Goal: Information Seeking & Learning: Learn about a topic

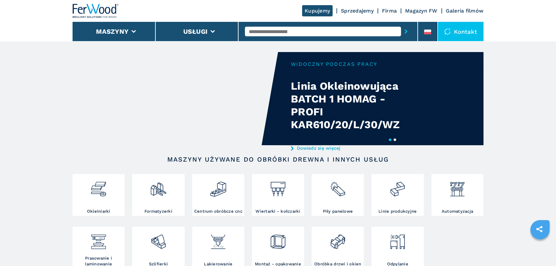
click at [394, 139] on button "2" at bounding box center [395, 139] width 3 height 3
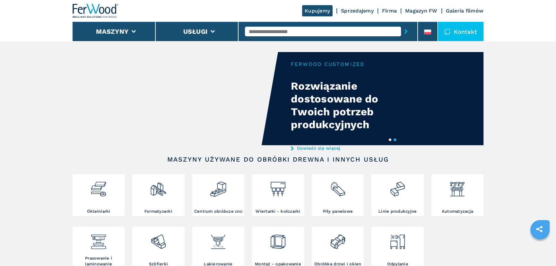
click at [298, 149] on link "Dowiedz się więcej" at bounding box center [354, 147] width 126 height 5
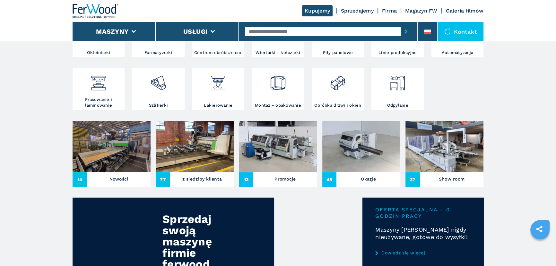
scroll to position [175, 0]
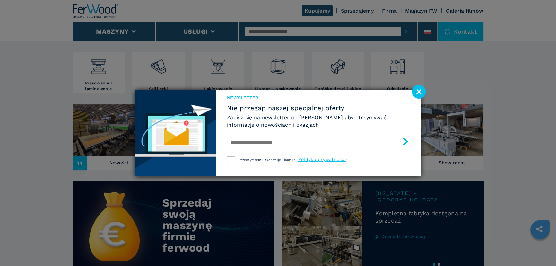
click at [416, 86] on image at bounding box center [419, 92] width 14 height 14
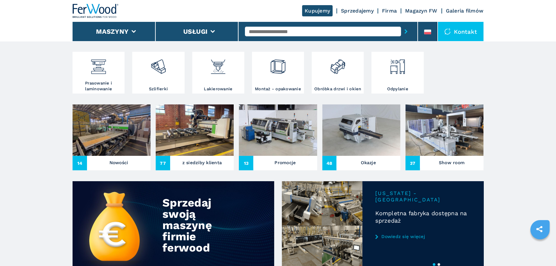
click at [106, 155] on img at bounding box center [112, 129] width 78 height 51
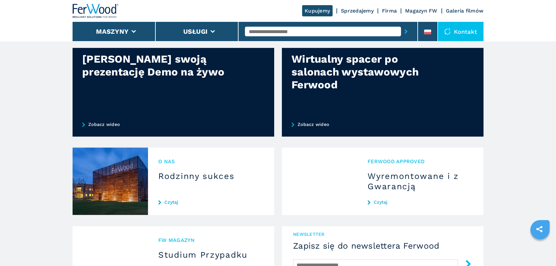
scroll to position [467, 0]
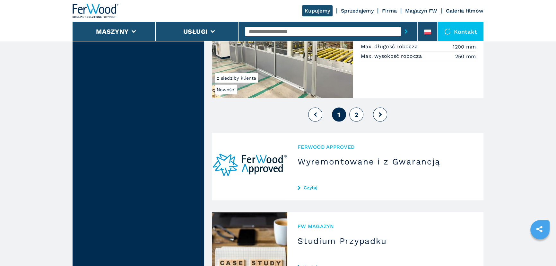
scroll to position [1634, 0]
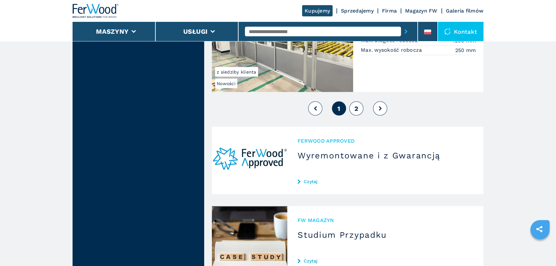
click at [381, 106] on icon at bounding box center [380, 108] width 3 height 4
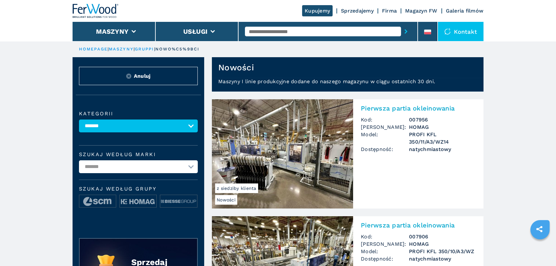
click at [126, 50] on link "maszyny" at bounding box center [121, 49] width 25 height 5
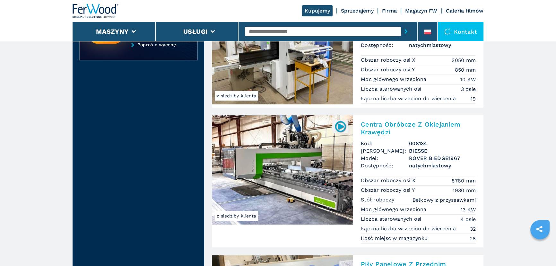
scroll to position [269, 0]
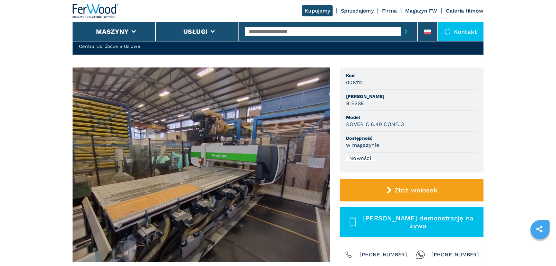
scroll to position [29, 0]
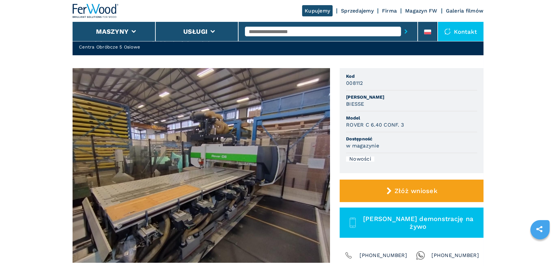
click at [325, 156] on img at bounding box center [201, 165] width 257 height 195
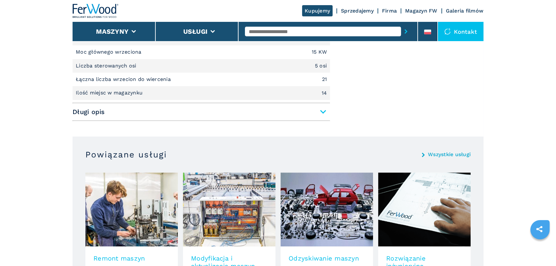
scroll to position [204, 0]
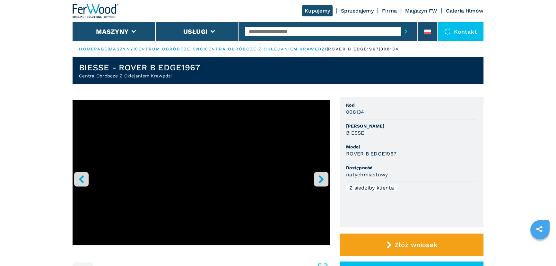
scroll to position [87, 0]
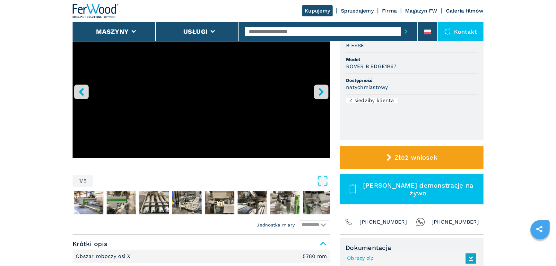
click at [321, 89] on icon "right-button" at bounding box center [320, 92] width 5 height 8
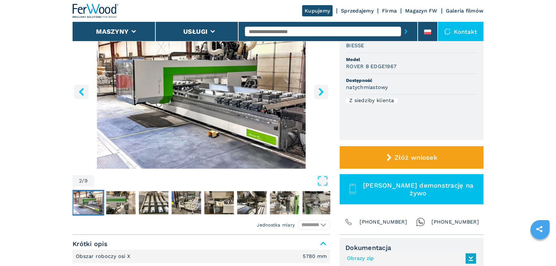
scroll to position [58, 0]
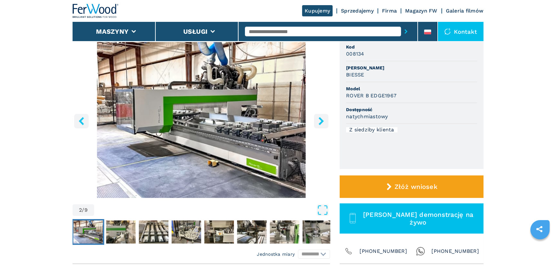
click at [318, 118] on icon "right-button" at bounding box center [321, 121] width 8 height 8
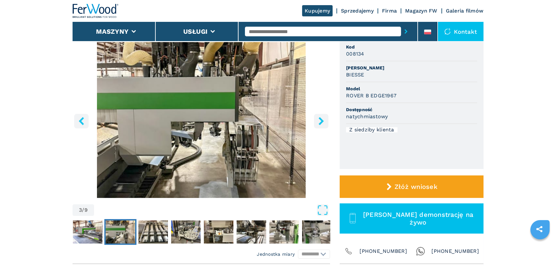
click at [318, 118] on icon "right-button" at bounding box center [321, 121] width 8 height 8
click at [319, 121] on icon "right-button" at bounding box center [321, 121] width 8 height 8
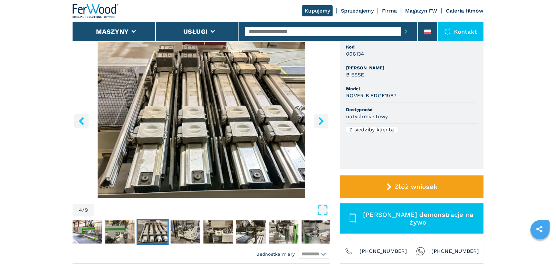
click at [319, 121] on icon "right-button" at bounding box center [321, 121] width 8 height 8
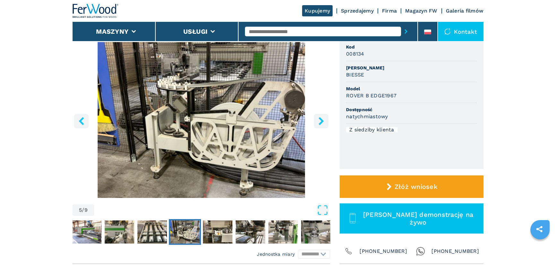
click at [319, 121] on icon "right-button" at bounding box center [321, 121] width 8 height 8
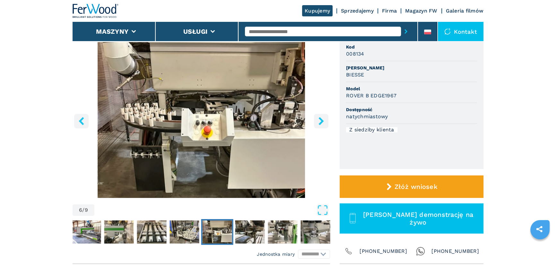
click at [319, 121] on icon "right-button" at bounding box center [321, 121] width 8 height 8
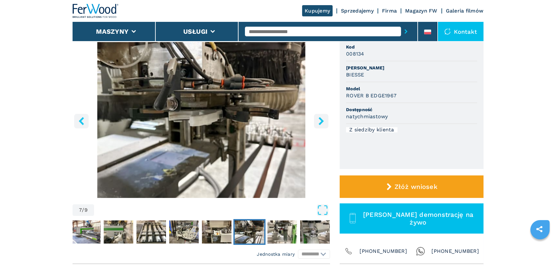
click at [319, 121] on icon "right-button" at bounding box center [321, 121] width 8 height 8
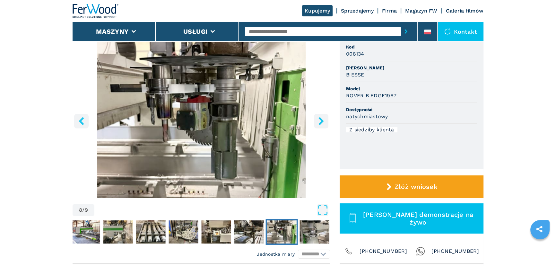
click at [319, 121] on icon "right-button" at bounding box center [321, 121] width 8 height 8
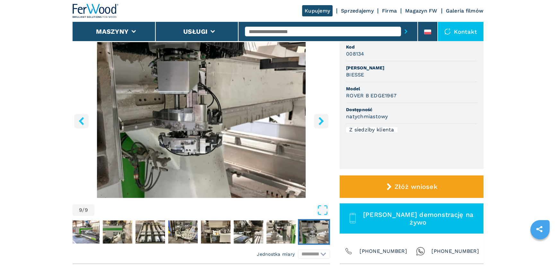
click at [319, 121] on icon "right-button" at bounding box center [321, 121] width 8 height 8
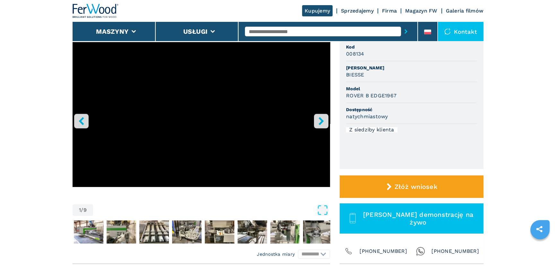
click at [319, 121] on icon "right-button" at bounding box center [321, 121] width 8 height 8
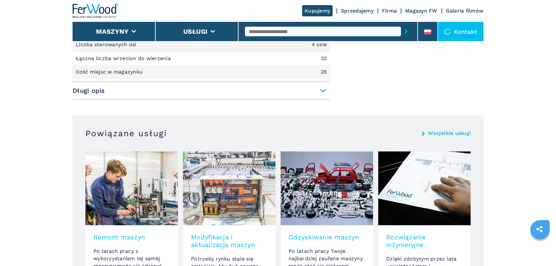
scroll to position [379, 0]
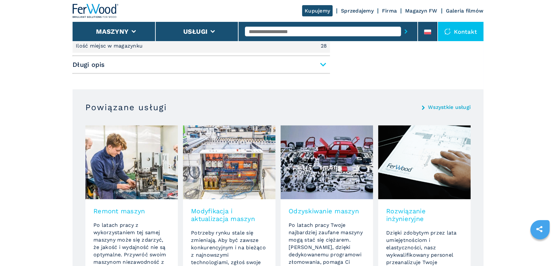
click at [326, 67] on span "Długi opis" at bounding box center [201, 65] width 257 height 12
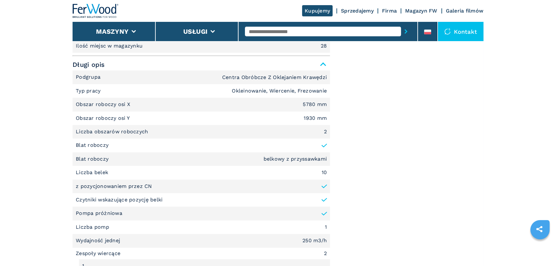
click at [321, 63] on span "Długi opis" at bounding box center [201, 65] width 257 height 12
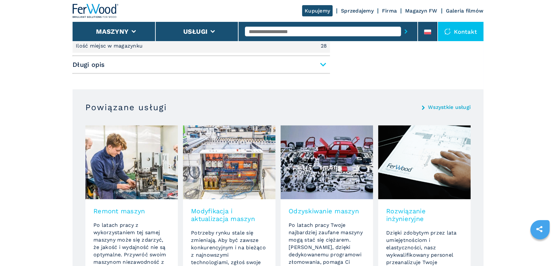
click at [321, 63] on span "Długi opis" at bounding box center [201, 65] width 257 height 12
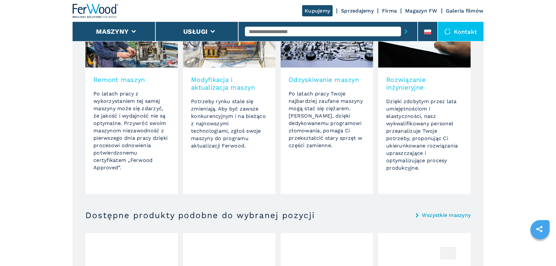
scroll to position [1576, 0]
